Goal: Information Seeking & Learning: Learn about a topic

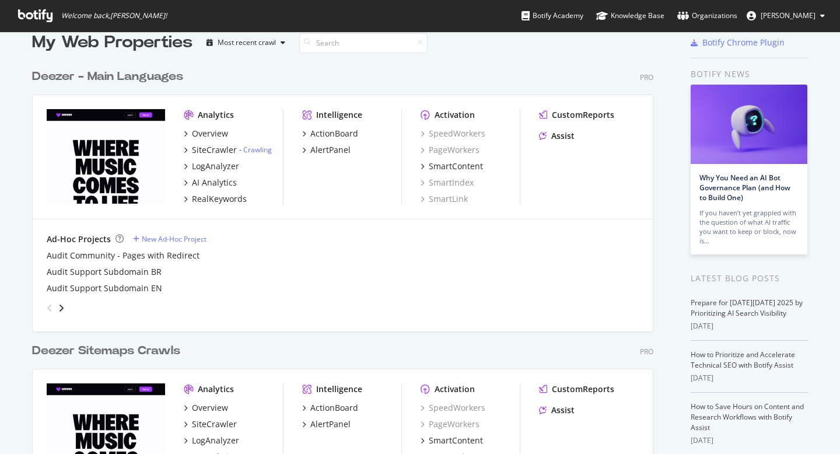
scroll to position [28, 0]
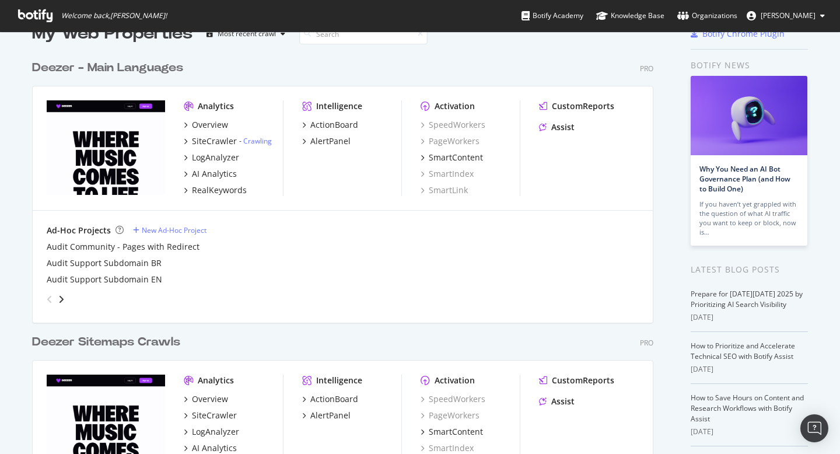
click at [157, 67] on div "Deezer - Main Languages" at bounding box center [107, 67] width 151 height 17
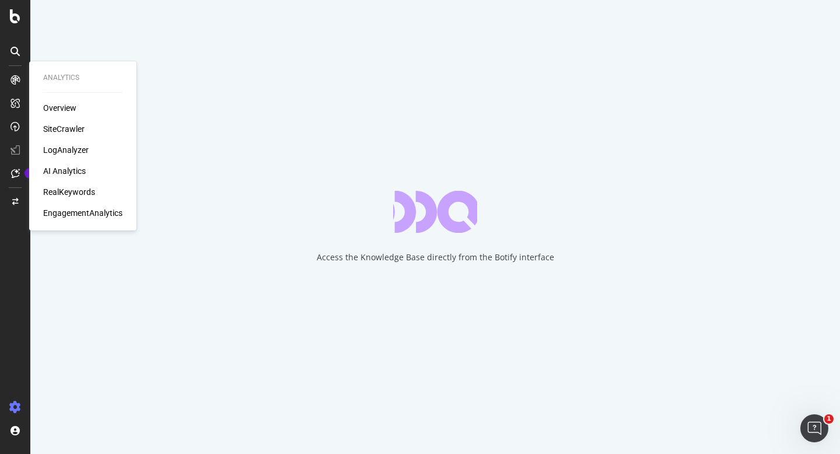
click at [67, 147] on div "LogAnalyzer" at bounding box center [65, 150] width 45 height 12
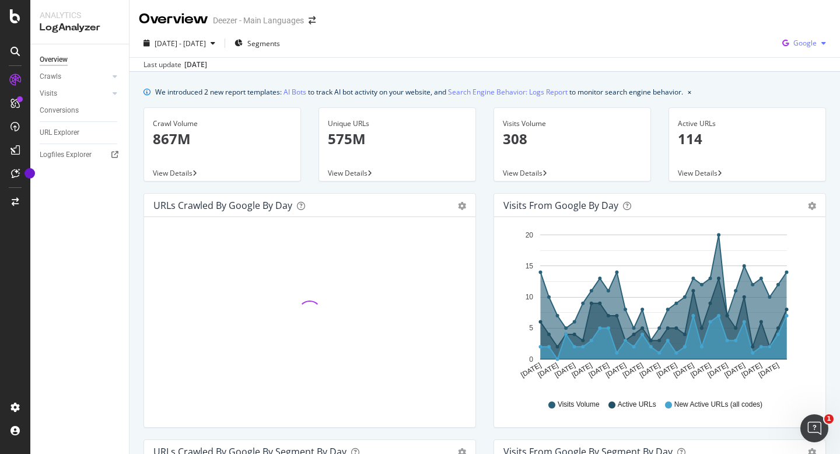
click at [799, 44] on span "Google" at bounding box center [804, 43] width 23 height 10
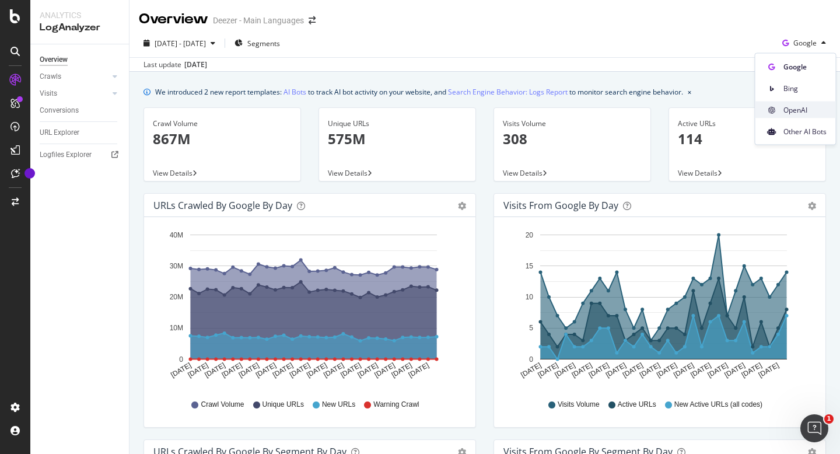
click at [781, 109] on div "OpenAI" at bounding box center [795, 109] width 80 height 17
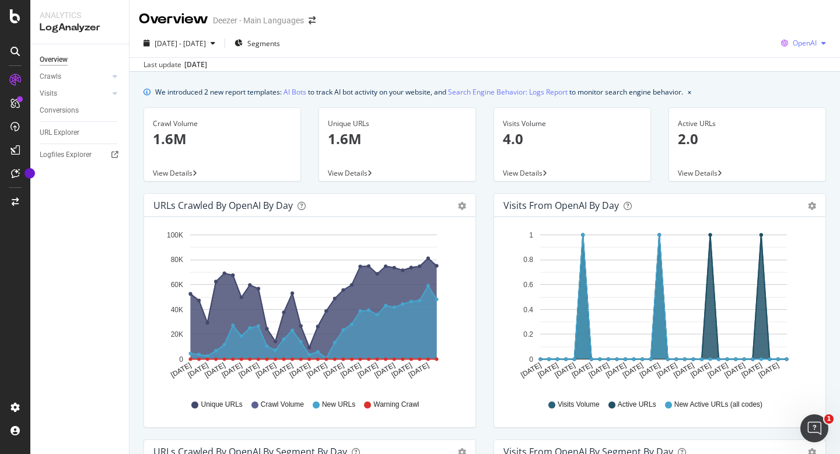
click at [821, 44] on icon "button" at bounding box center [823, 43] width 5 height 7
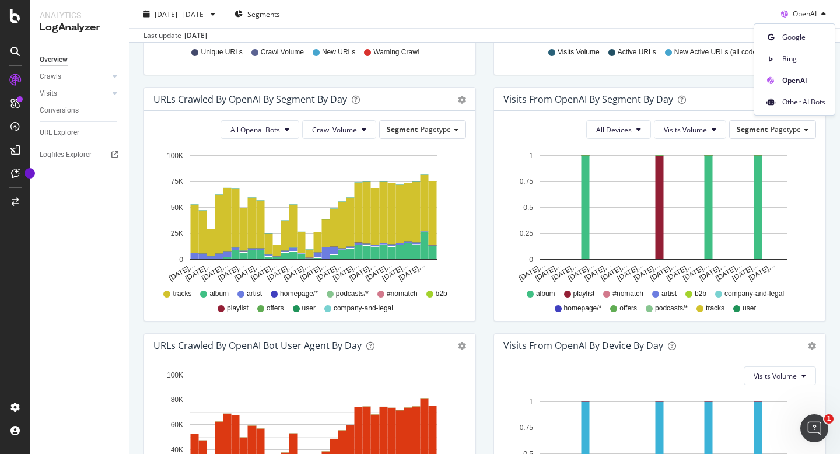
scroll to position [437, 0]
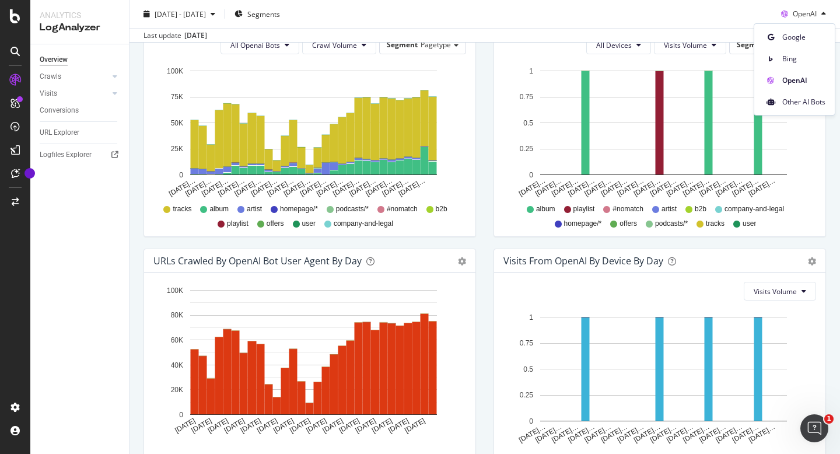
click at [273, 224] on span "offers" at bounding box center [274, 224] width 17 height 10
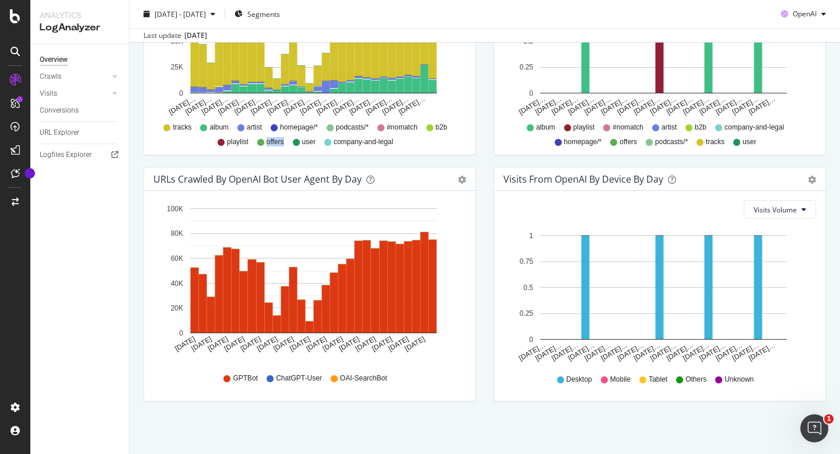
scroll to position [0, 0]
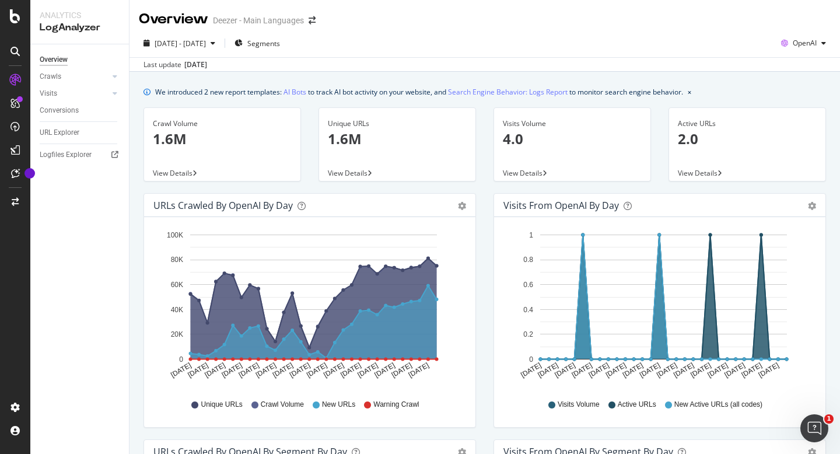
click at [802, 33] on div "2025 Sep. 12th - Oct. 11th Segments OpenAI Last update Oct. 13, 2025" at bounding box center [484, 50] width 710 height 43
click at [796, 39] on span "OpenAI" at bounding box center [804, 43] width 24 height 10
click at [787, 131] on span "Other AI Bots" at bounding box center [803, 131] width 43 height 10
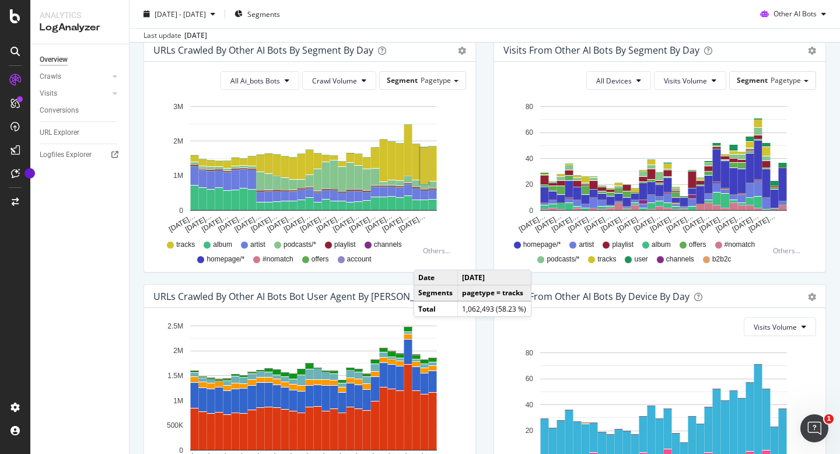
scroll to position [477, 0]
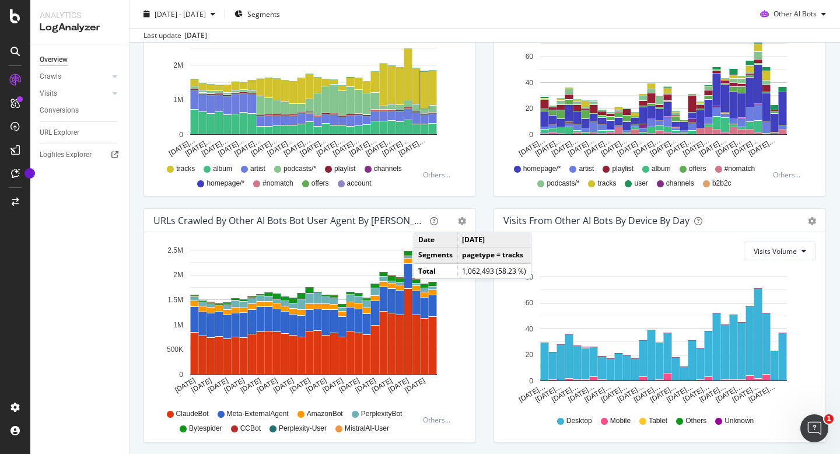
click at [484, 197] on div "Visits from Other AI Bots By Segment By Day Timeline (by Value) Table All Devic…" at bounding box center [659, 85] width 350 height 246
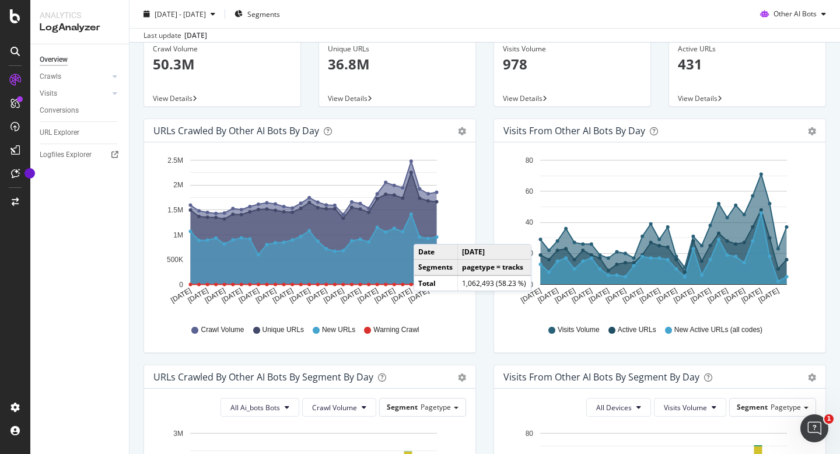
scroll to position [56, 0]
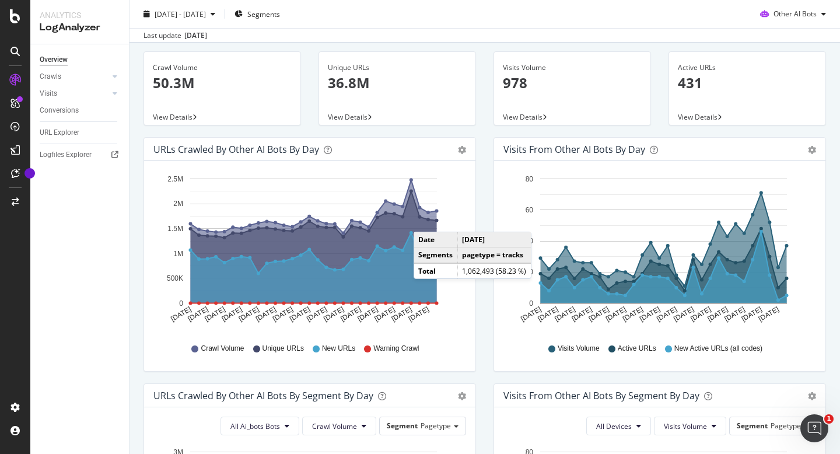
click at [484, 197] on div "Visits from Other AI Bots by day Area Table Hold CMD (⌘) while clicking to filt…" at bounding box center [659, 260] width 350 height 246
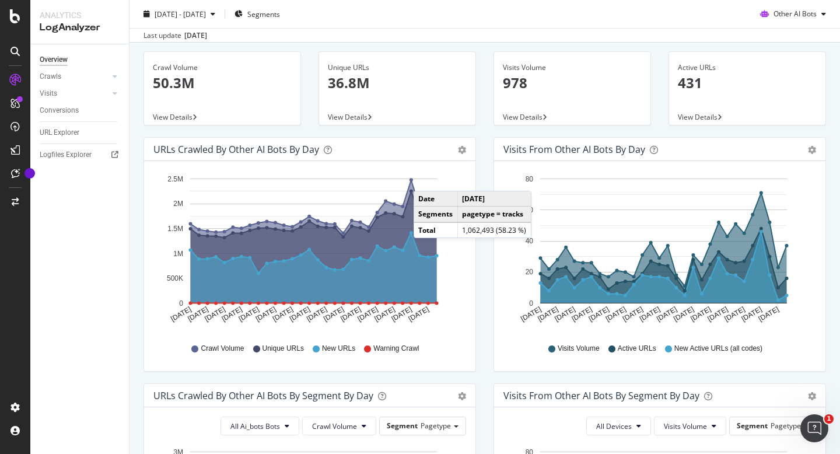
scroll to position [0, 0]
